Goal: Book appointment/travel/reservation

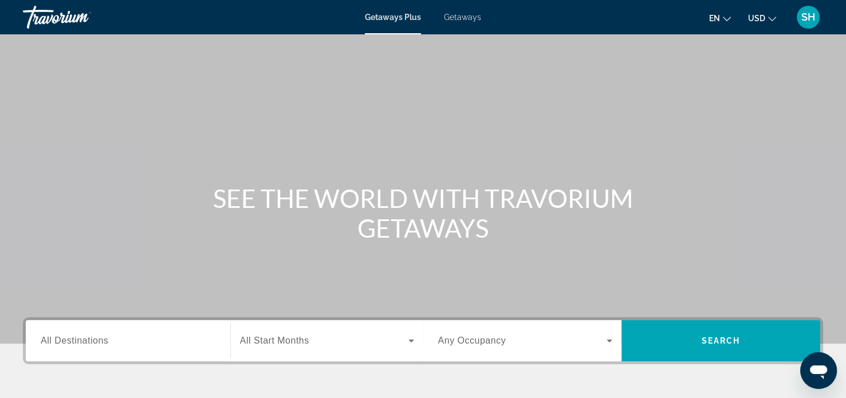
click at [468, 14] on span "Getaways" at bounding box center [462, 17] width 37 height 9
click at [45, 341] on span "All Destinations" at bounding box center [75, 341] width 68 height 10
click at [45, 341] on input "Destination All Destinations" at bounding box center [128, 341] width 175 height 14
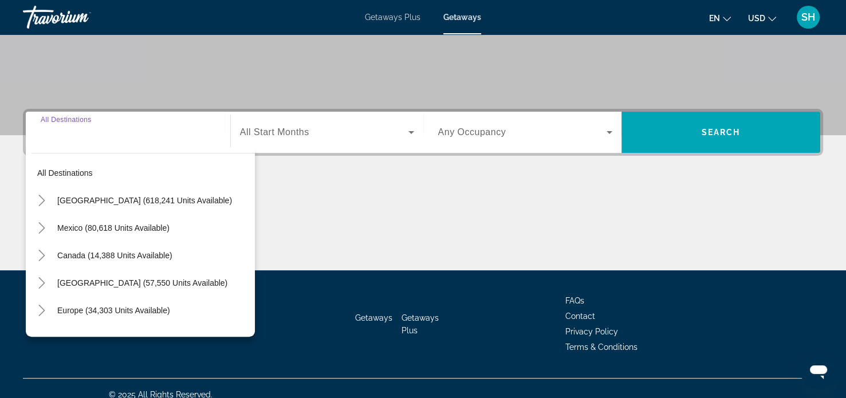
scroll to position [220, 0]
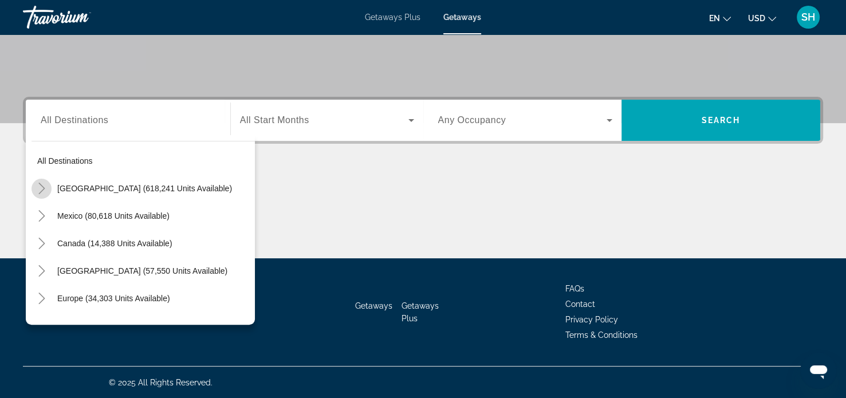
click at [42, 188] on icon "Toggle United States (618,241 units available)" at bounding box center [41, 188] width 6 height 11
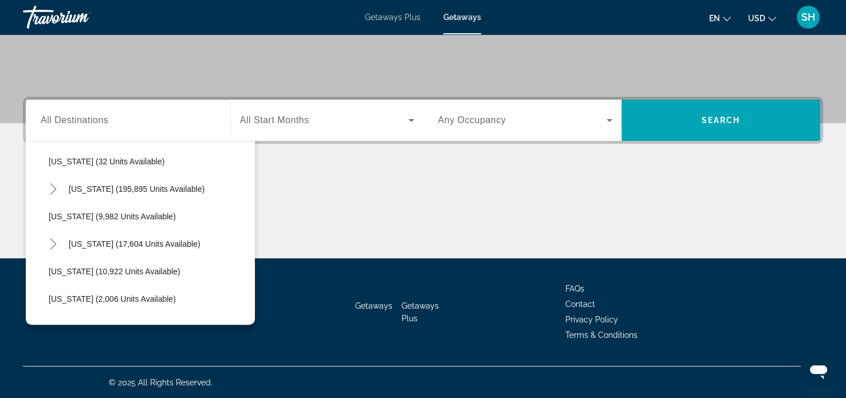
scroll to position [192, 0]
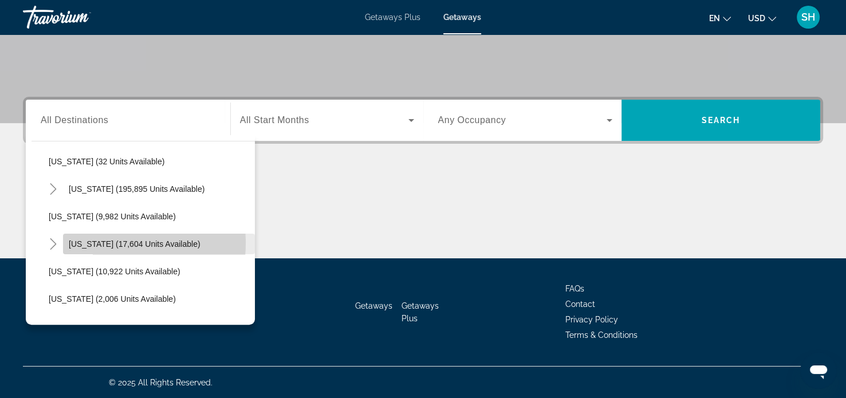
click at [96, 242] on span "[US_STATE] (17,604 units available)" at bounding box center [135, 243] width 132 height 9
type input "**********"
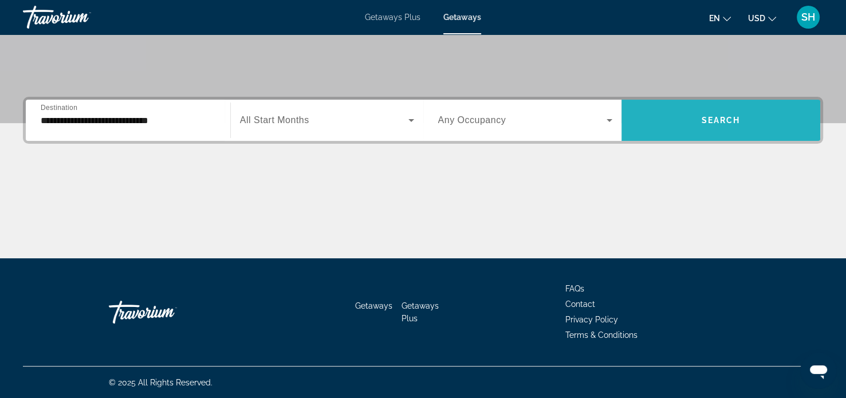
click at [720, 118] on span "Search" at bounding box center [721, 120] width 39 height 9
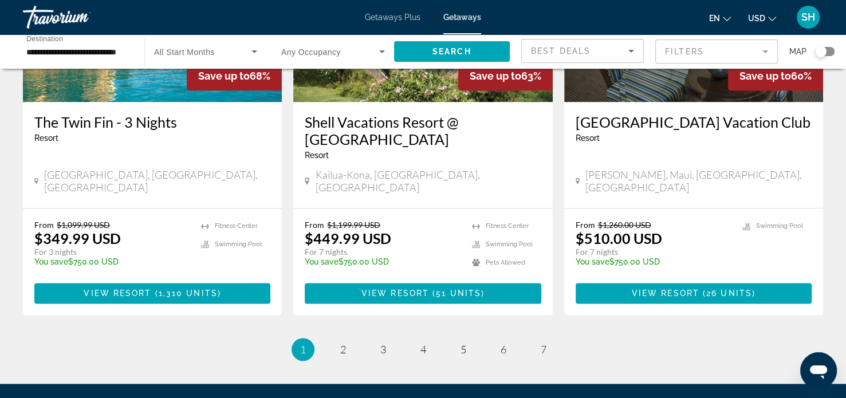
scroll to position [1480, 0]
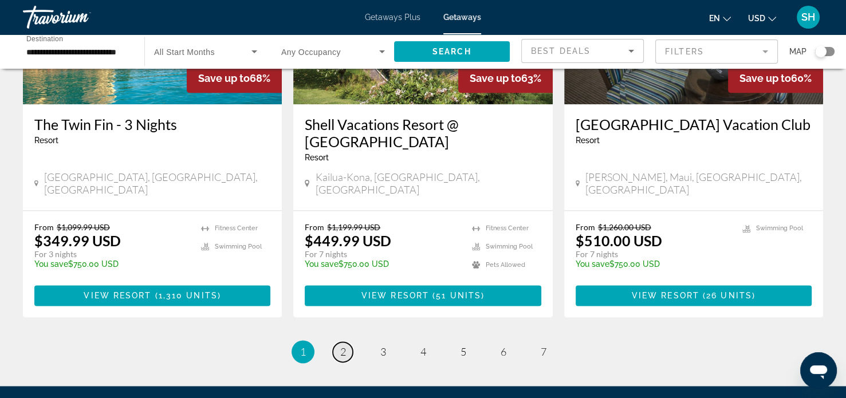
click at [340, 345] on span "2" at bounding box center [343, 351] width 6 height 13
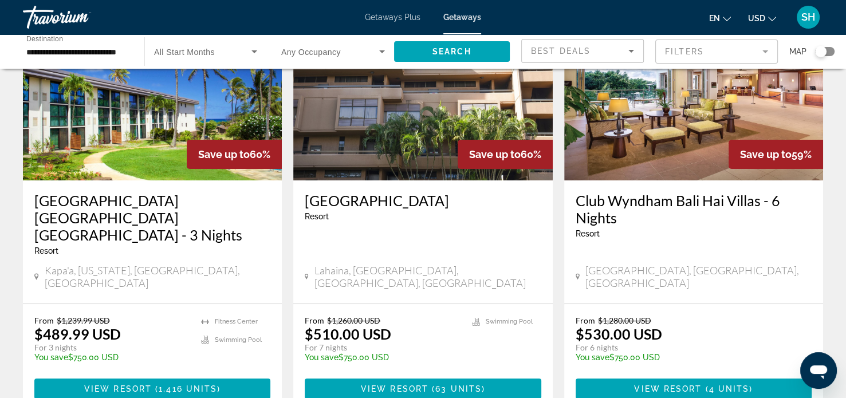
scroll to position [113, 0]
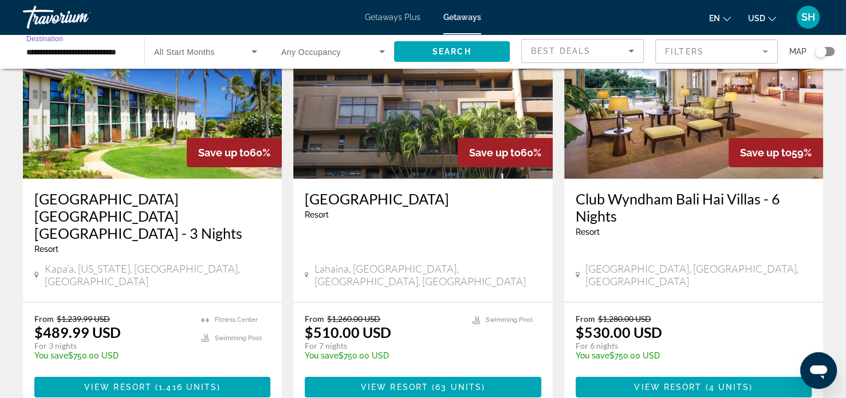
click at [42, 50] on input "**********" at bounding box center [77, 52] width 103 height 14
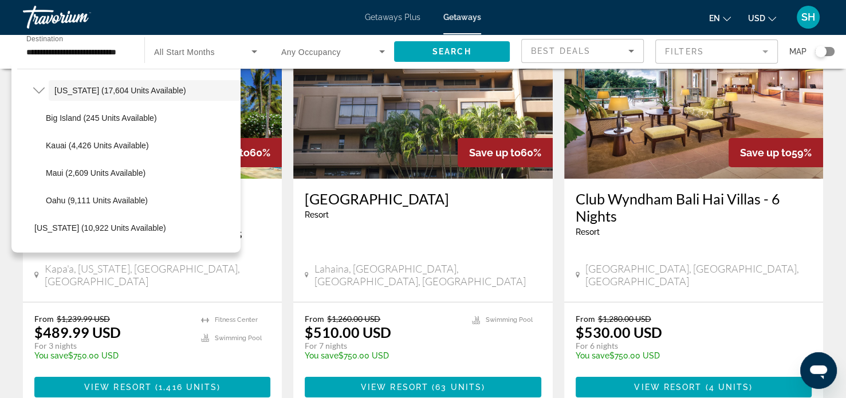
scroll to position [274, 0]
click at [82, 199] on span "Oahu (9,111 units available)" at bounding box center [97, 199] width 102 height 9
type input "**********"
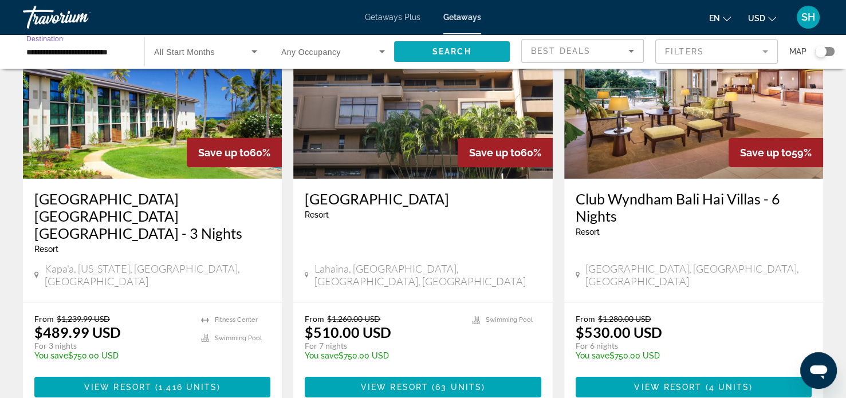
click at [460, 44] on span "Search widget" at bounding box center [452, 51] width 116 height 27
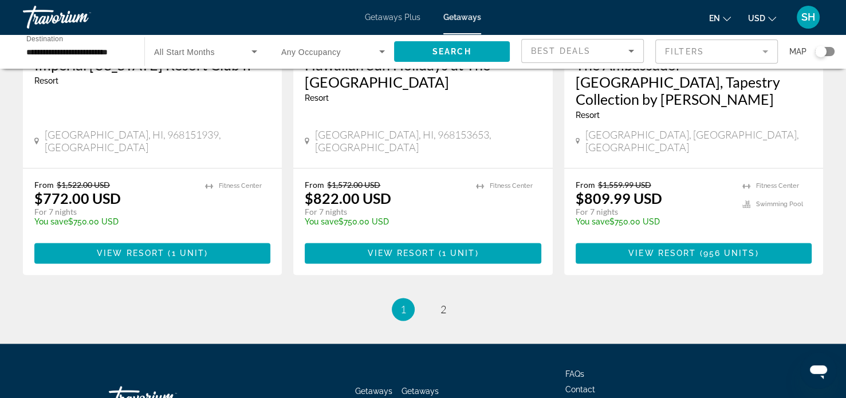
scroll to position [1557, 0]
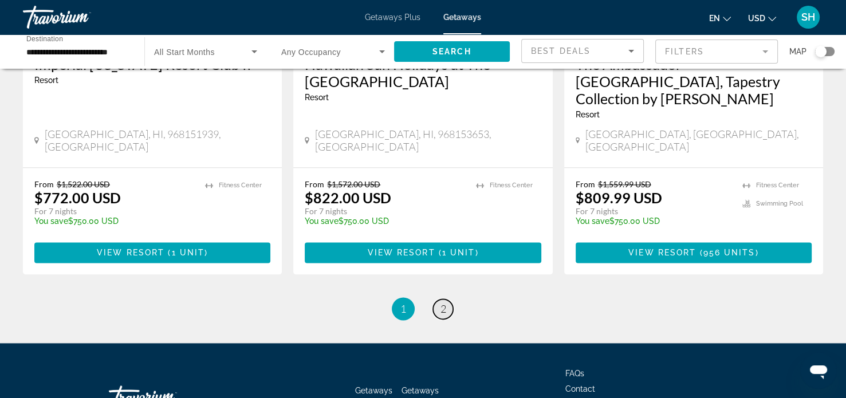
click at [443, 302] on span "2" at bounding box center [443, 308] width 6 height 13
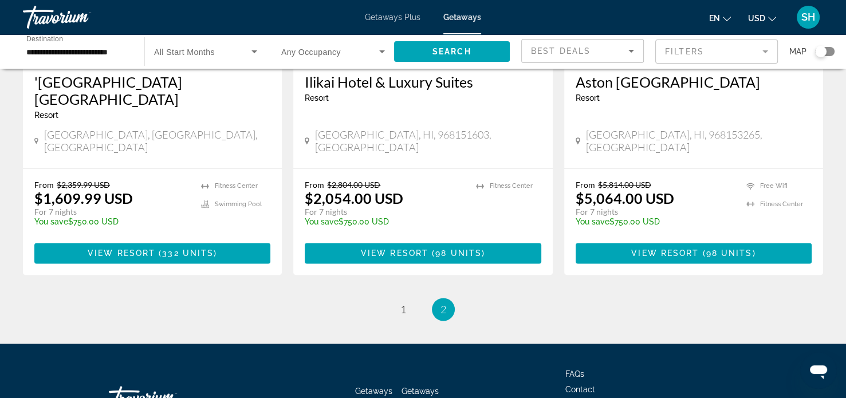
scroll to position [1489, 0]
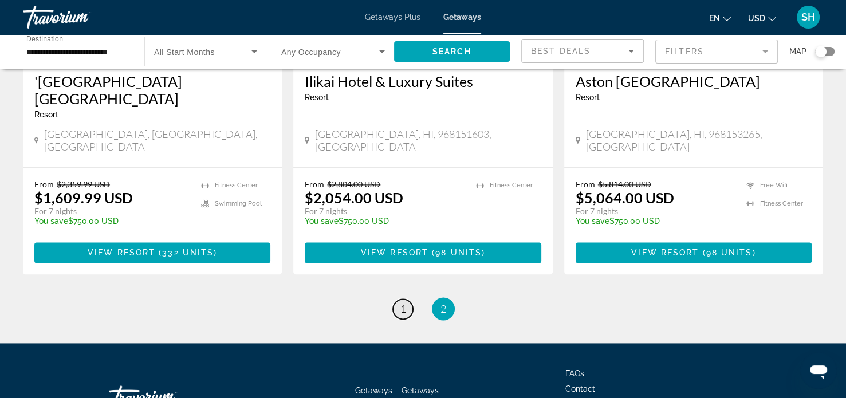
click at [397, 299] on link "page 1" at bounding box center [403, 309] width 20 height 20
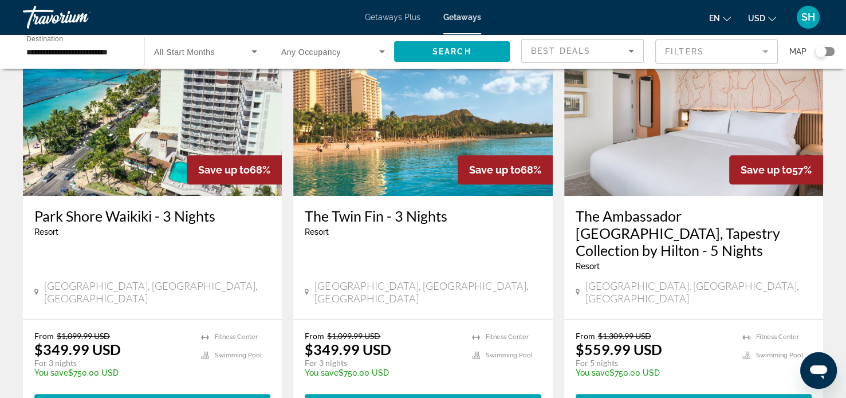
scroll to position [573, 0]
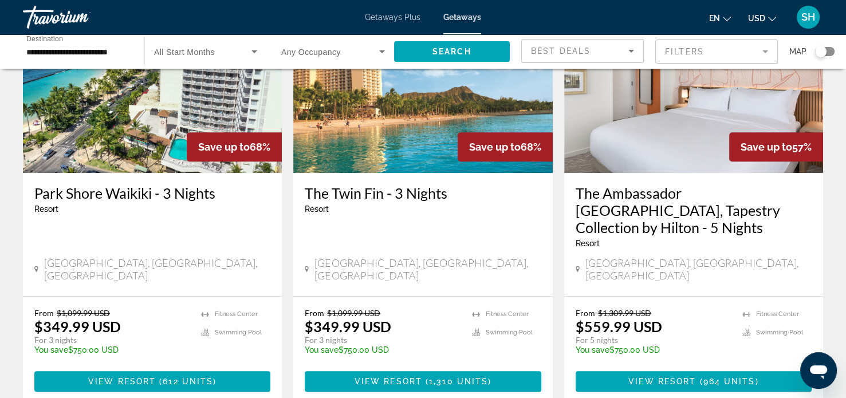
click at [411, 19] on span "Getaways Plus" at bounding box center [393, 17] width 56 height 9
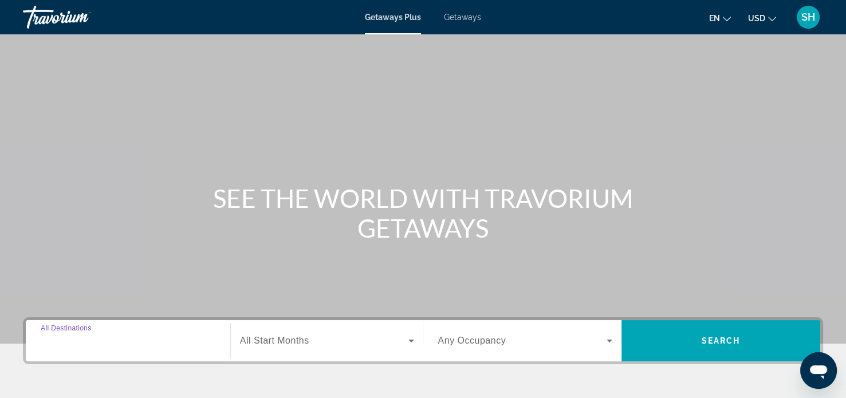
click at [165, 341] on input "Destination All Destinations" at bounding box center [128, 341] width 175 height 14
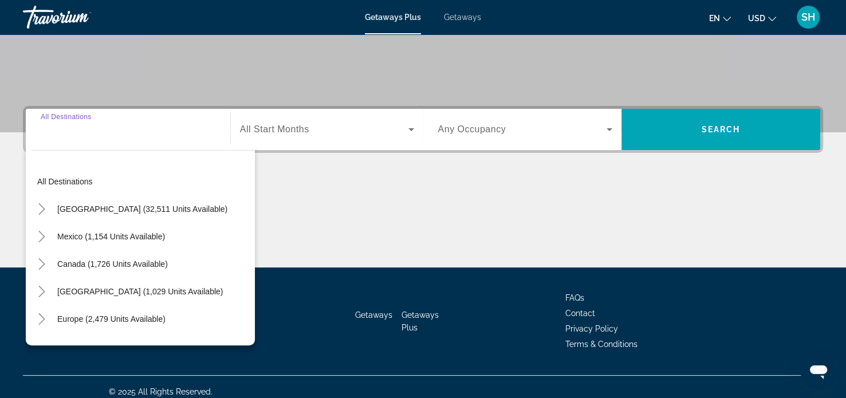
scroll to position [220, 0]
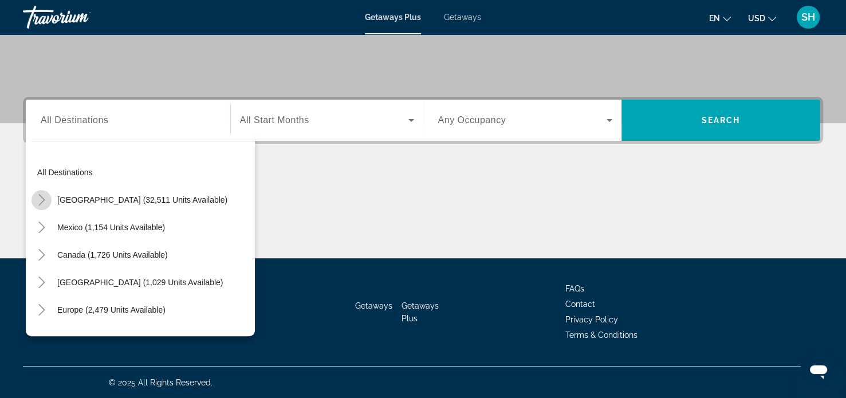
click at [40, 196] on icon "Toggle United States (32,511 units available)" at bounding box center [41, 199] width 11 height 11
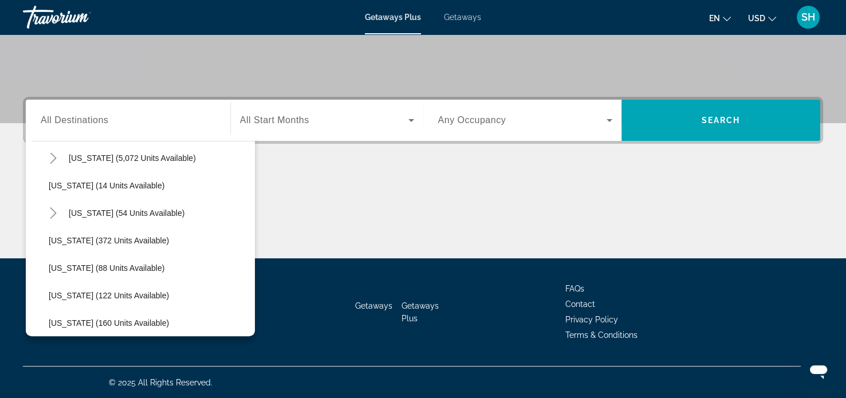
scroll to position [180, 0]
click at [52, 212] on icon "Toggle Hawaii (54 units available)" at bounding box center [53, 212] width 11 height 11
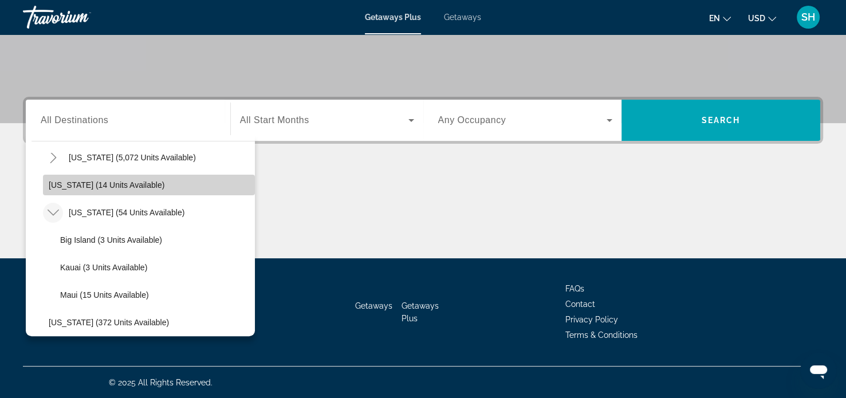
drag, startPoint x: 244, startPoint y: 189, endPoint x: 244, endPoint y: 196, distance: 7.4
click at [244, 196] on span "Search widget" at bounding box center [149, 184] width 212 height 27
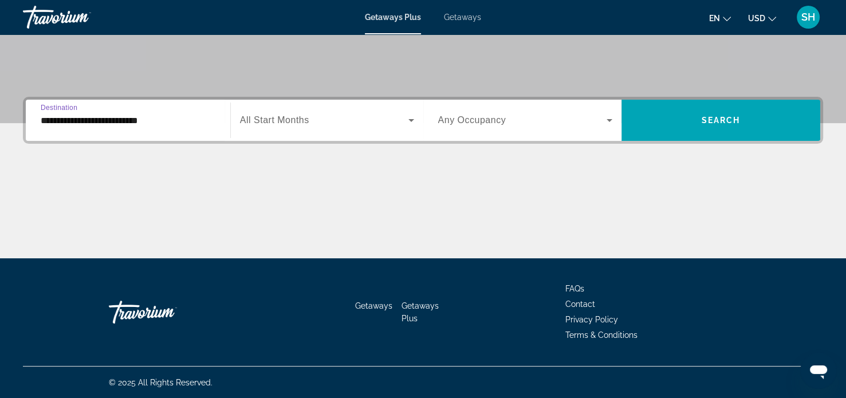
click at [82, 116] on input "**********" at bounding box center [128, 121] width 175 height 14
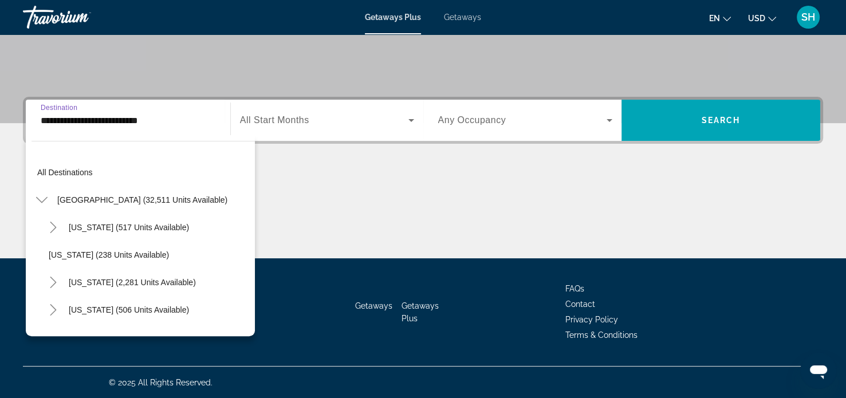
scroll to position [123, 0]
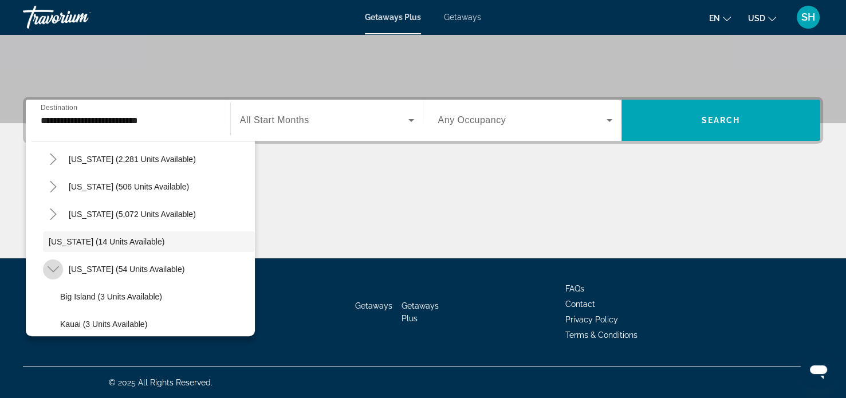
click at [54, 267] on icon "Toggle Hawaii (54 units available)" at bounding box center [53, 268] width 11 height 11
click at [53, 264] on icon "Toggle Hawaii (54 units available)" at bounding box center [53, 268] width 11 height 11
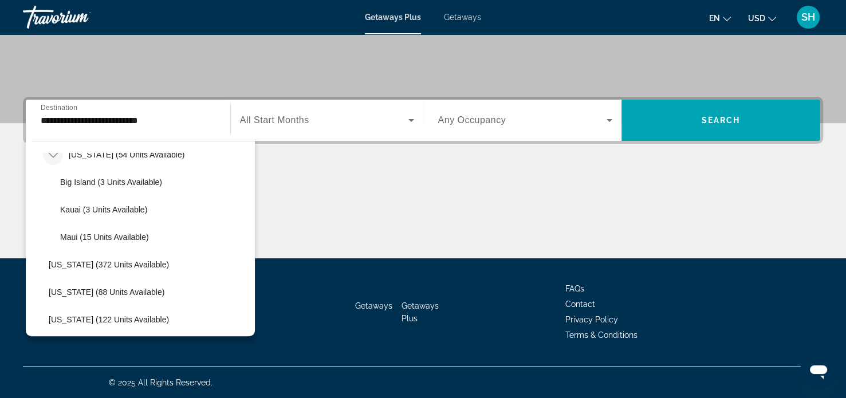
scroll to position [246, 0]
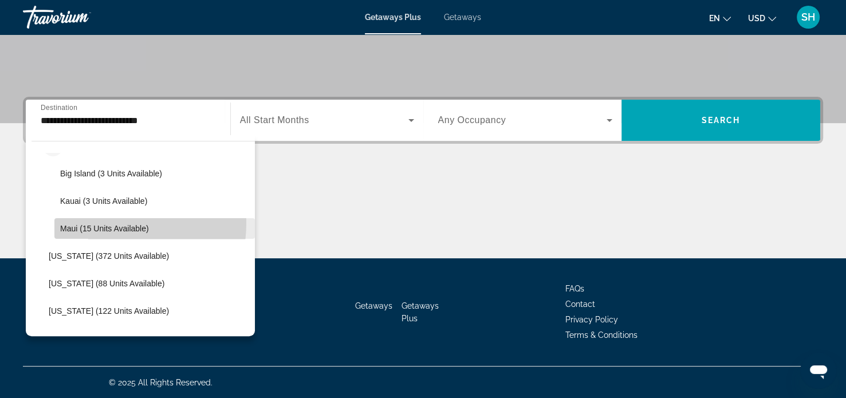
click at [94, 222] on span "Search widget" at bounding box center [154, 228] width 200 height 27
type input "**********"
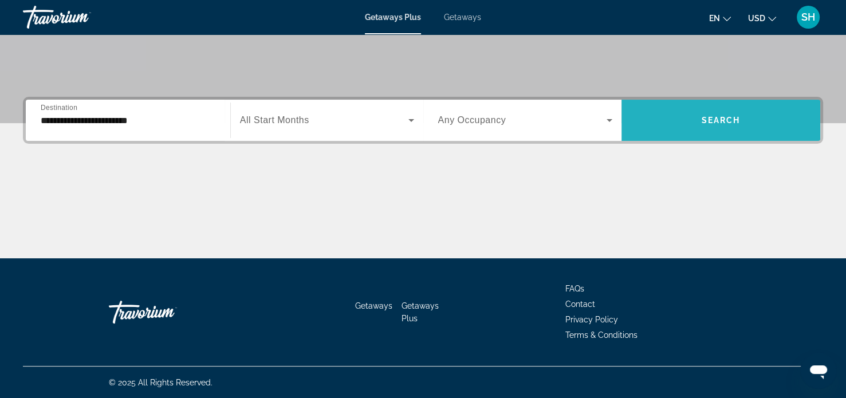
click at [676, 121] on span "Search widget" at bounding box center [720, 120] width 199 height 27
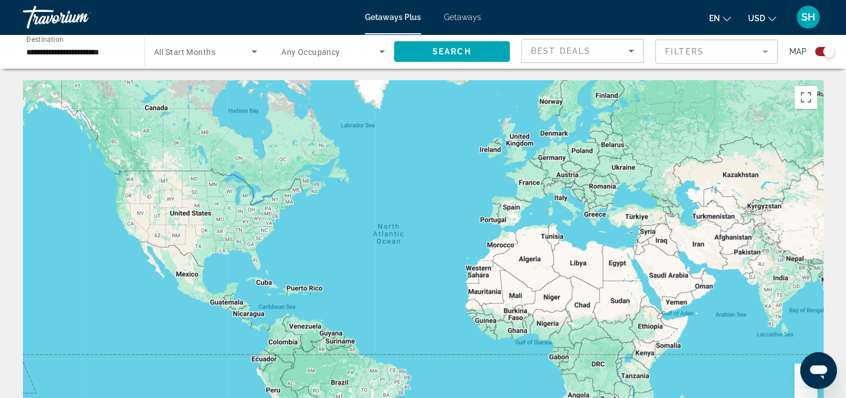
click at [813, 49] on div "Search widget" at bounding box center [820, 51] width 28 height 9
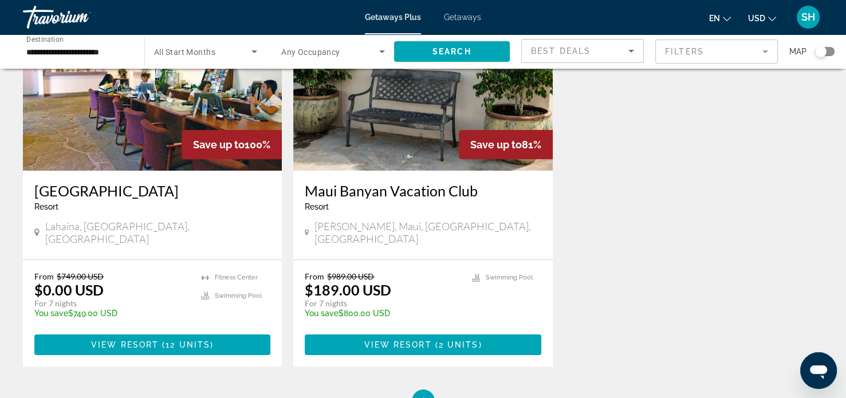
scroll to position [121, 0]
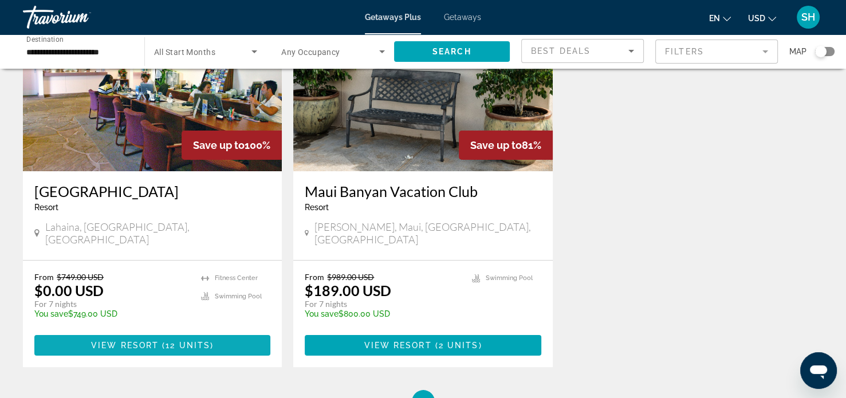
click at [194, 341] on span "12 units" at bounding box center [188, 345] width 45 height 9
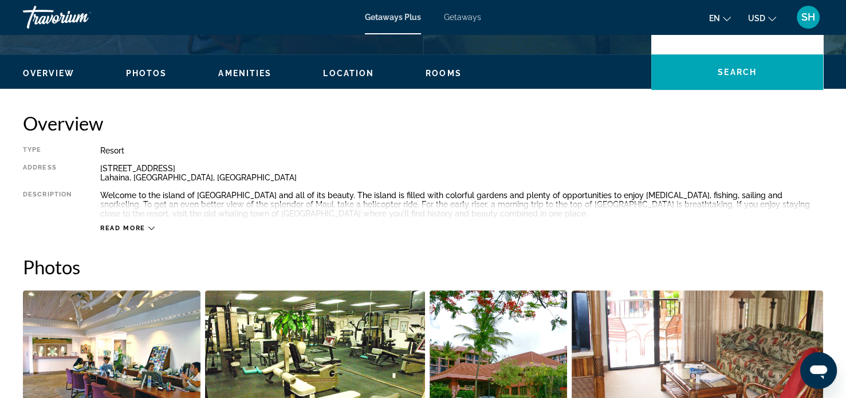
scroll to position [321, 0]
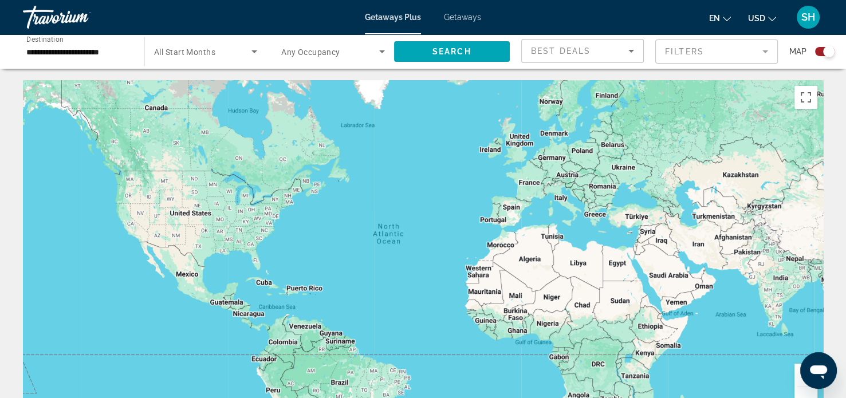
click at [816, 50] on div "Search widget" at bounding box center [824, 51] width 19 height 9
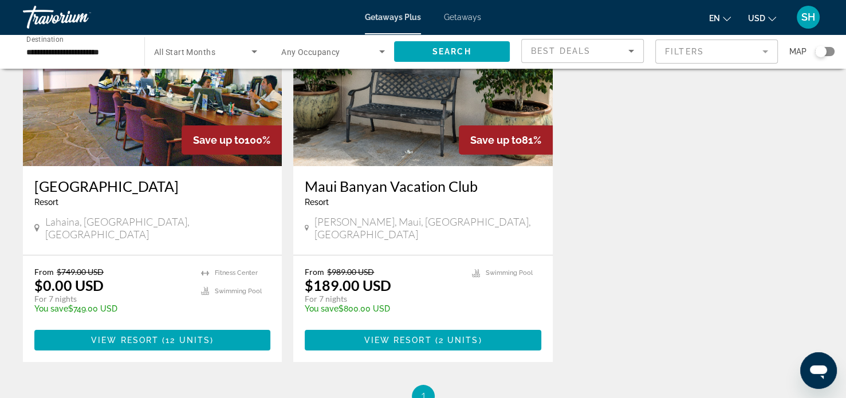
scroll to position [127, 0]
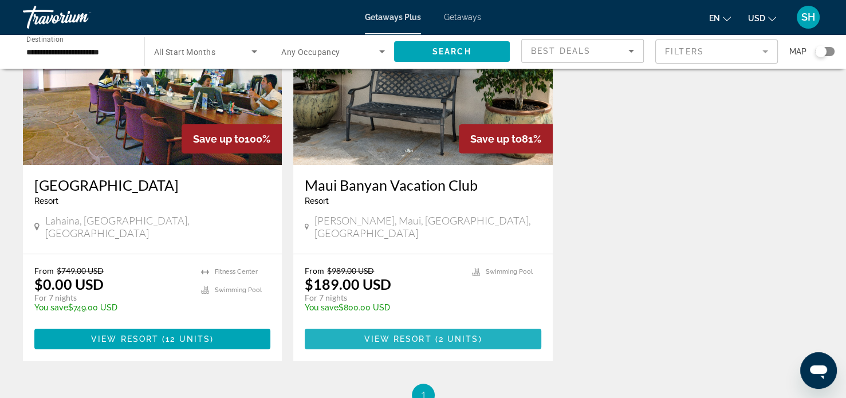
click at [436, 334] on span "( 2 units )" at bounding box center [457, 338] width 50 height 9
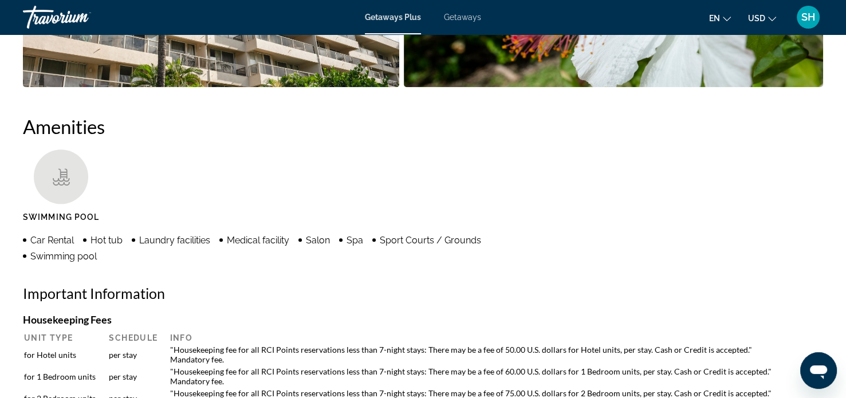
scroll to position [811, 0]
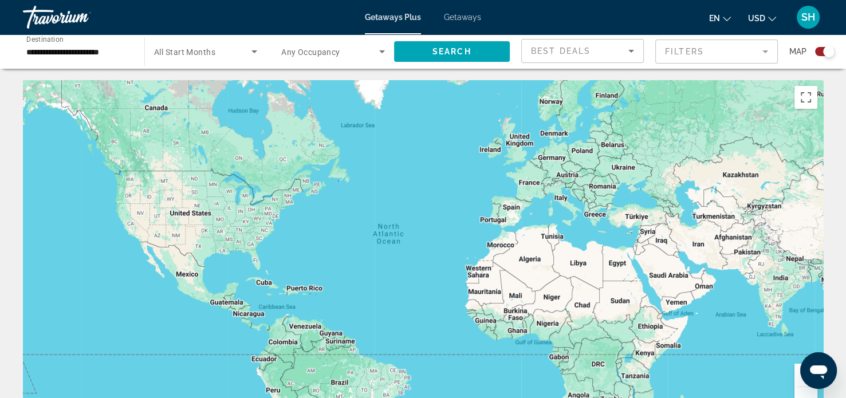
click at [463, 21] on span "Getaways" at bounding box center [462, 17] width 37 height 9
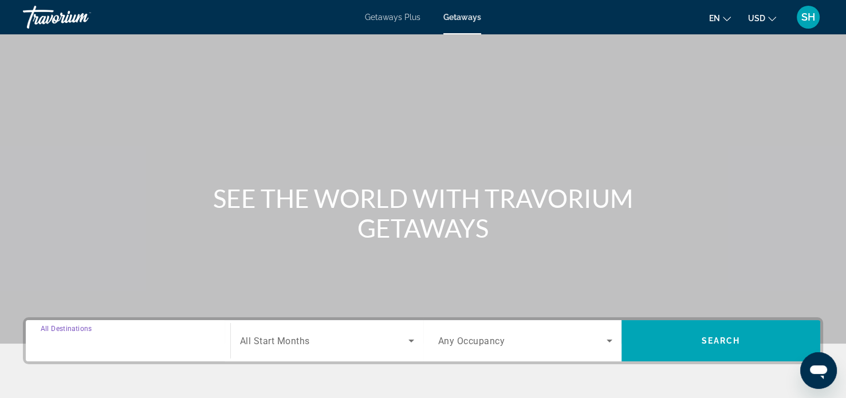
click at [138, 336] on input "Destination All Destinations" at bounding box center [128, 341] width 175 height 14
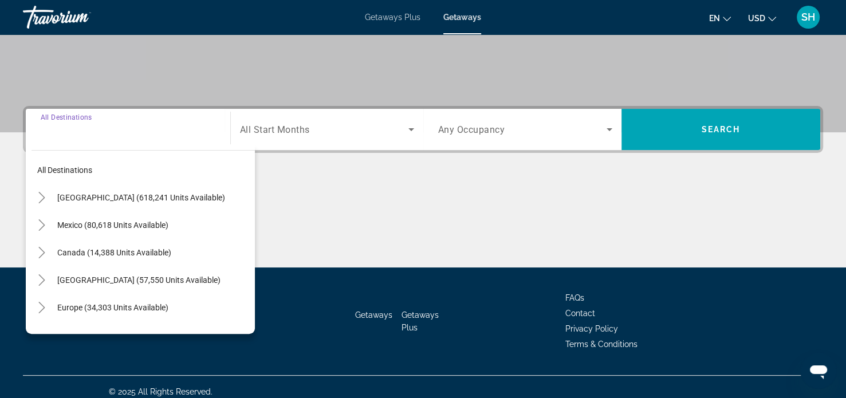
scroll to position [220, 0]
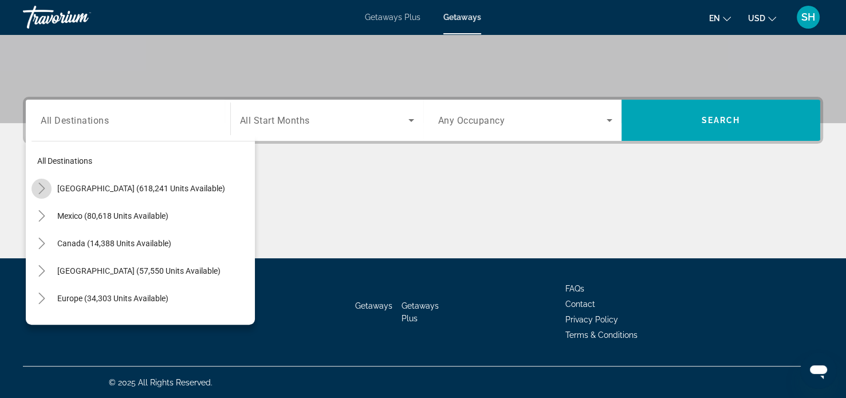
click at [40, 183] on icon "Toggle United States (618,241 units available)" at bounding box center [41, 188] width 6 height 11
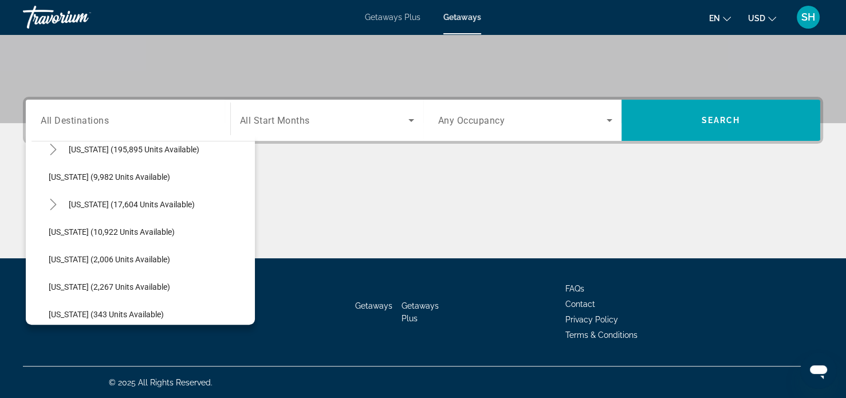
scroll to position [236, 0]
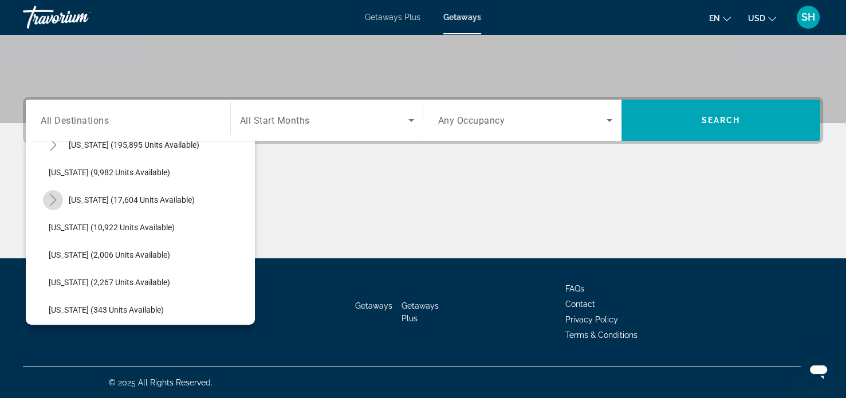
click at [50, 201] on icon "Toggle Hawaii (17,604 units available)" at bounding box center [53, 199] width 11 height 11
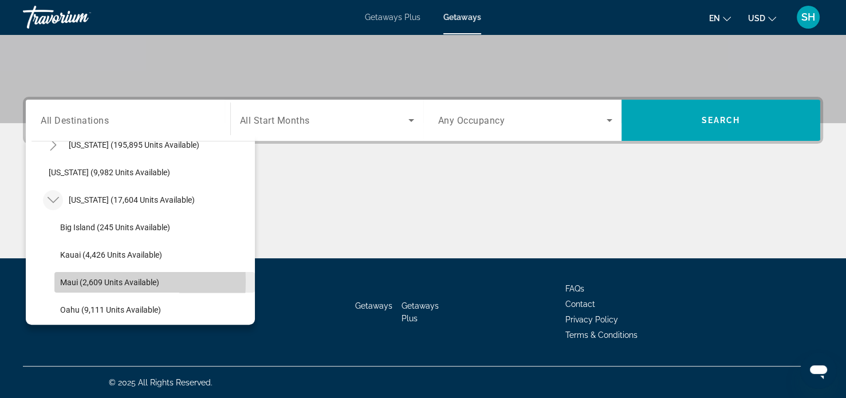
click at [66, 281] on span "Maui (2,609 units available)" at bounding box center [109, 282] width 99 height 9
type input "**********"
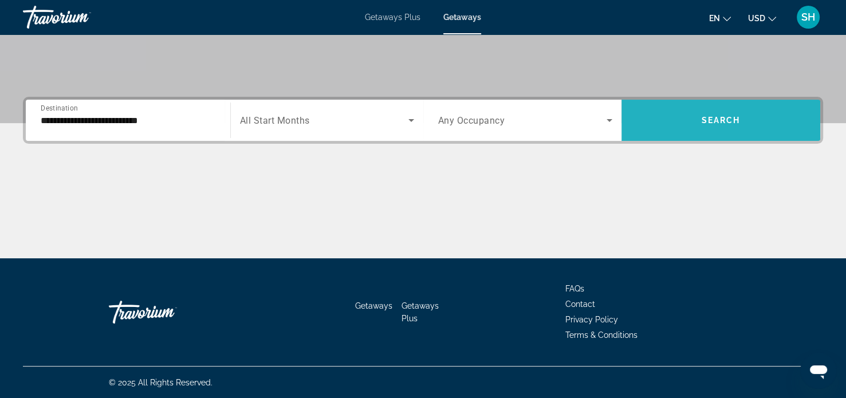
click at [699, 109] on span "Search widget" at bounding box center [720, 120] width 199 height 27
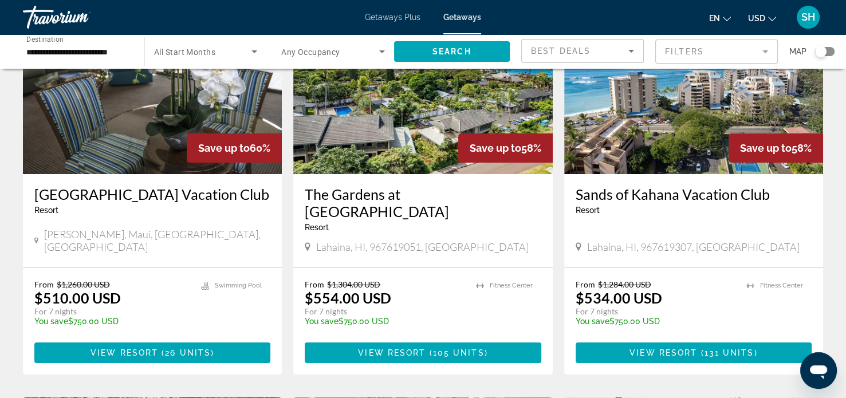
scroll to position [116, 0]
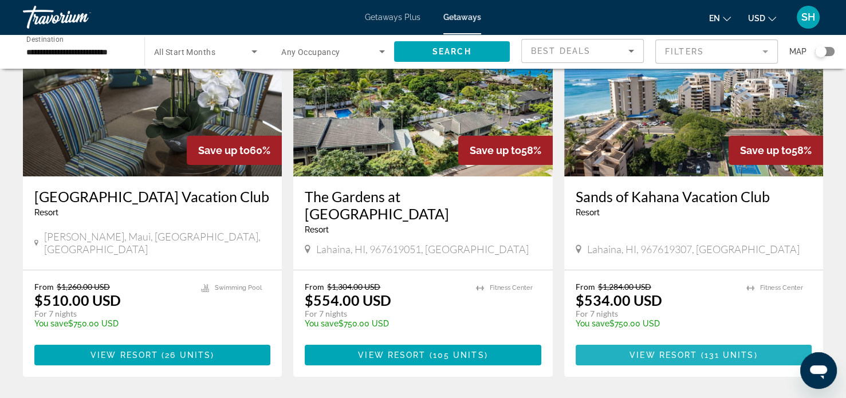
click at [703, 341] on span "Main content" at bounding box center [694, 354] width 236 height 27
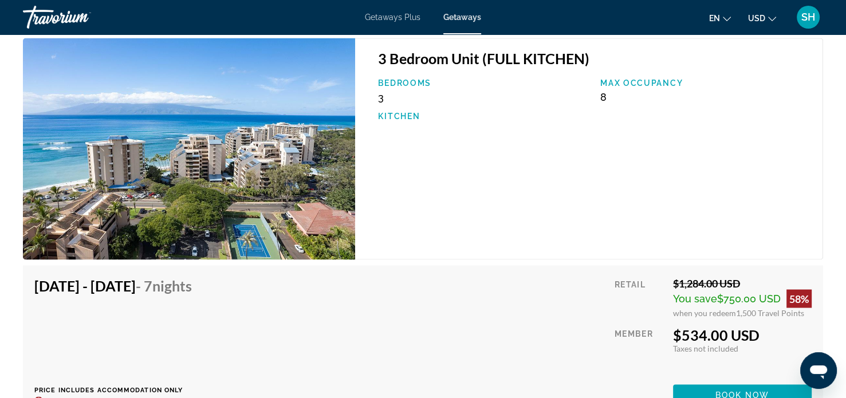
scroll to position [1940, 0]
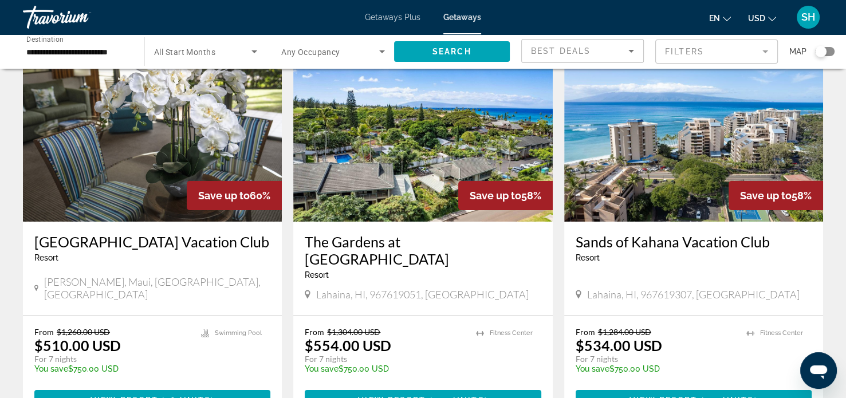
scroll to position [73, 0]
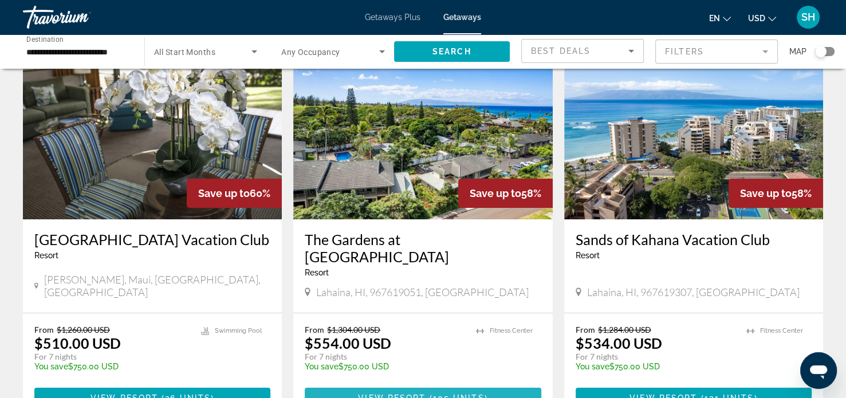
click at [453, 384] on span "Main content" at bounding box center [423, 397] width 236 height 27
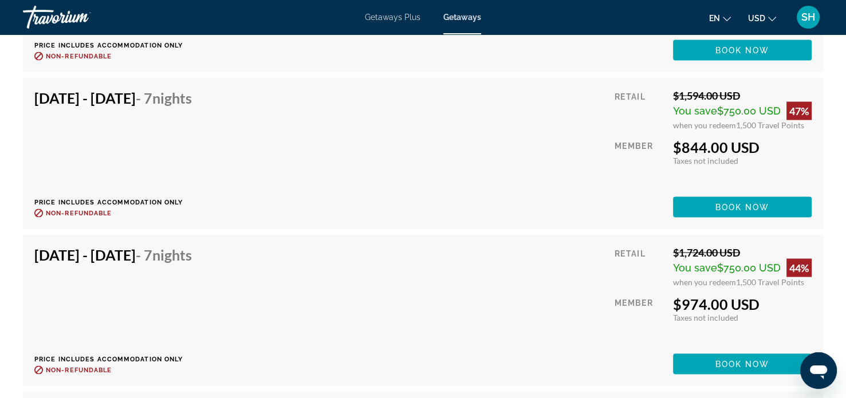
scroll to position [2153, 0]
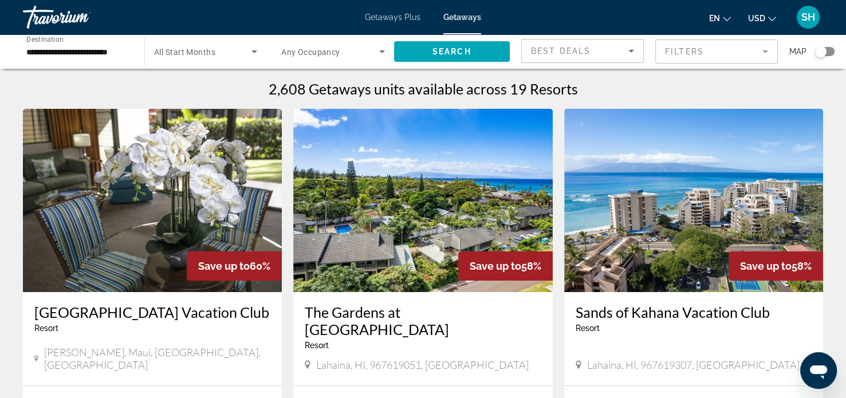
click at [101, 251] on img "Main content" at bounding box center [152, 200] width 259 height 183
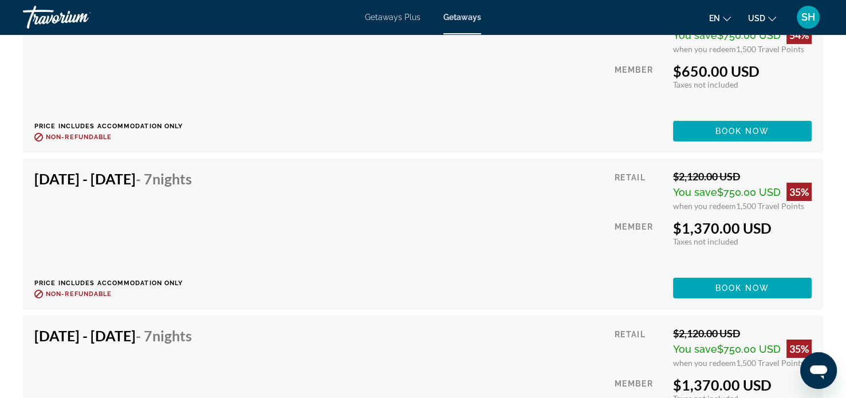
scroll to position [3963, 0]
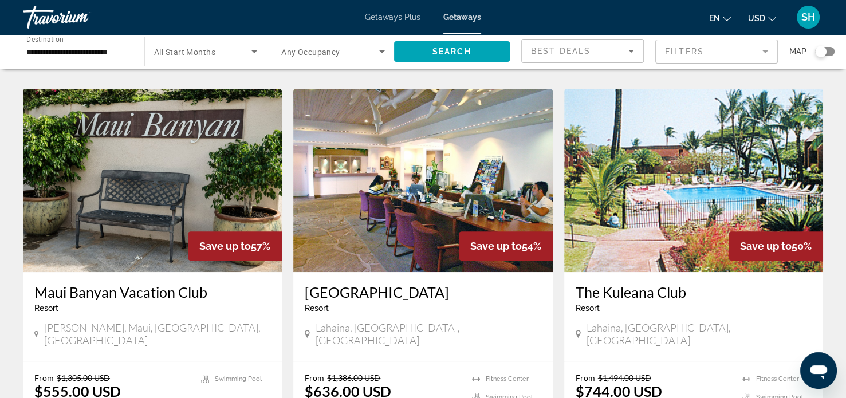
scroll to position [435, 0]
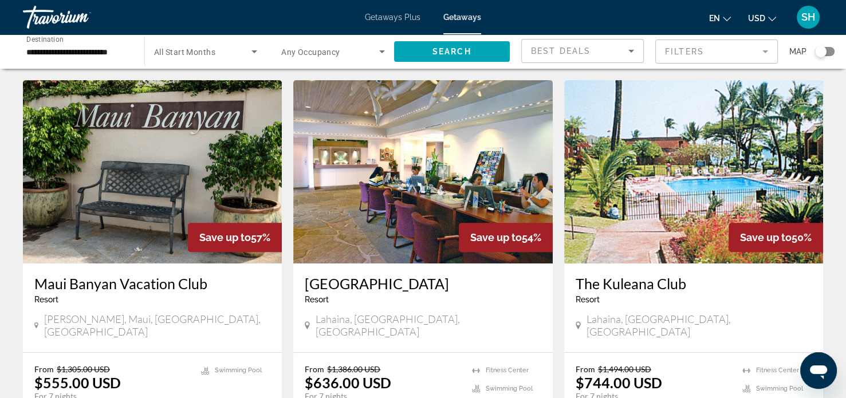
click at [365, 198] on img "Main content" at bounding box center [422, 171] width 259 height 183
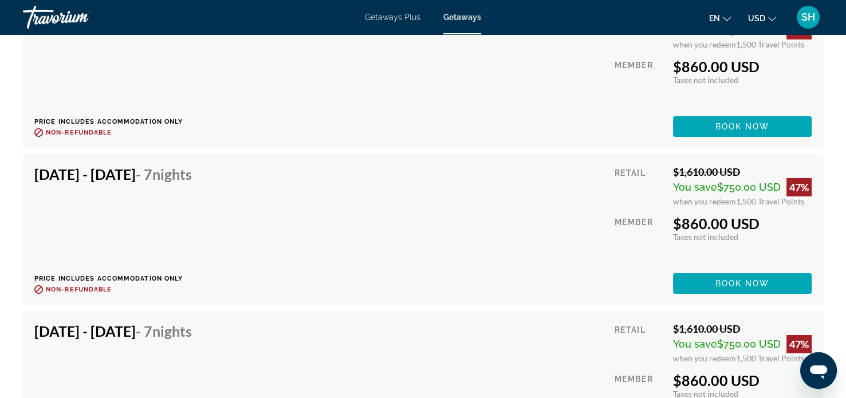
scroll to position [3819, 0]
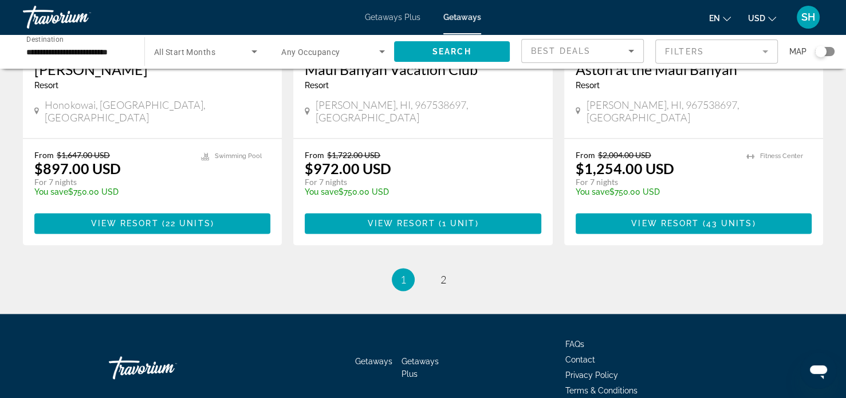
scroll to position [1471, 0]
